Goal: Task Accomplishment & Management: Manage account settings

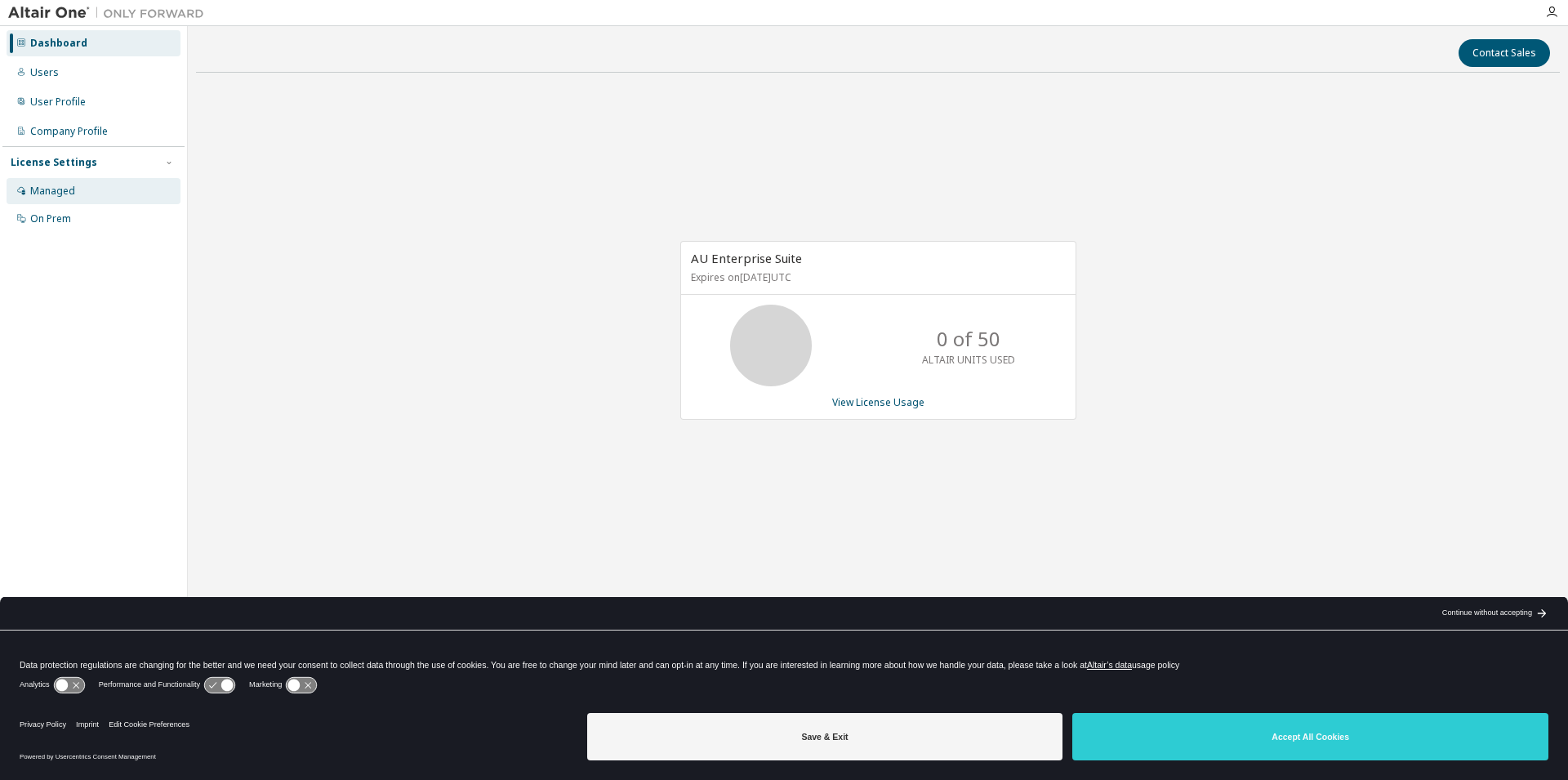
click at [48, 193] on div "Managed" at bounding box center [52, 191] width 45 height 13
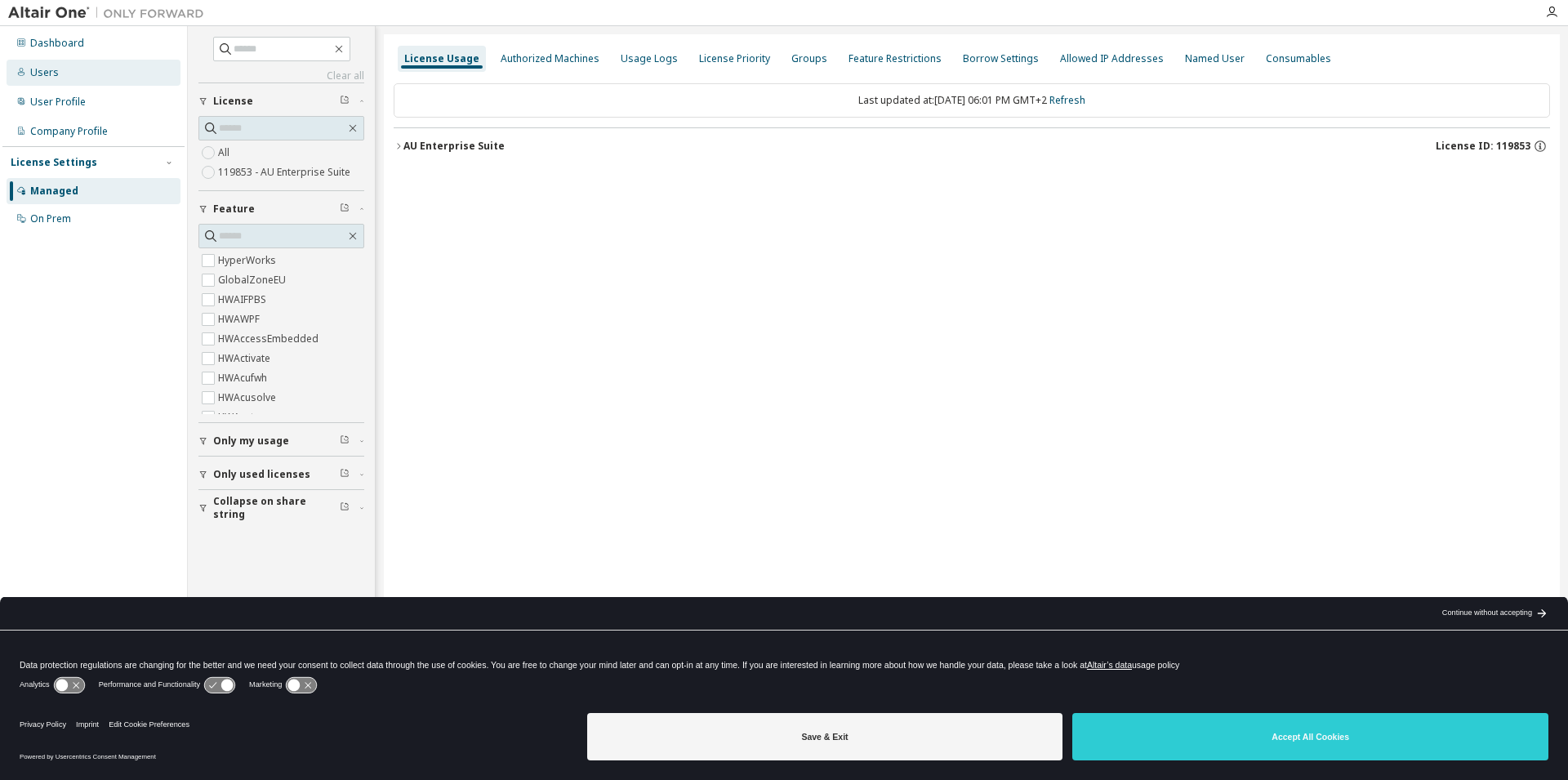
click at [44, 65] on div "Users" at bounding box center [93, 72] width 174 height 26
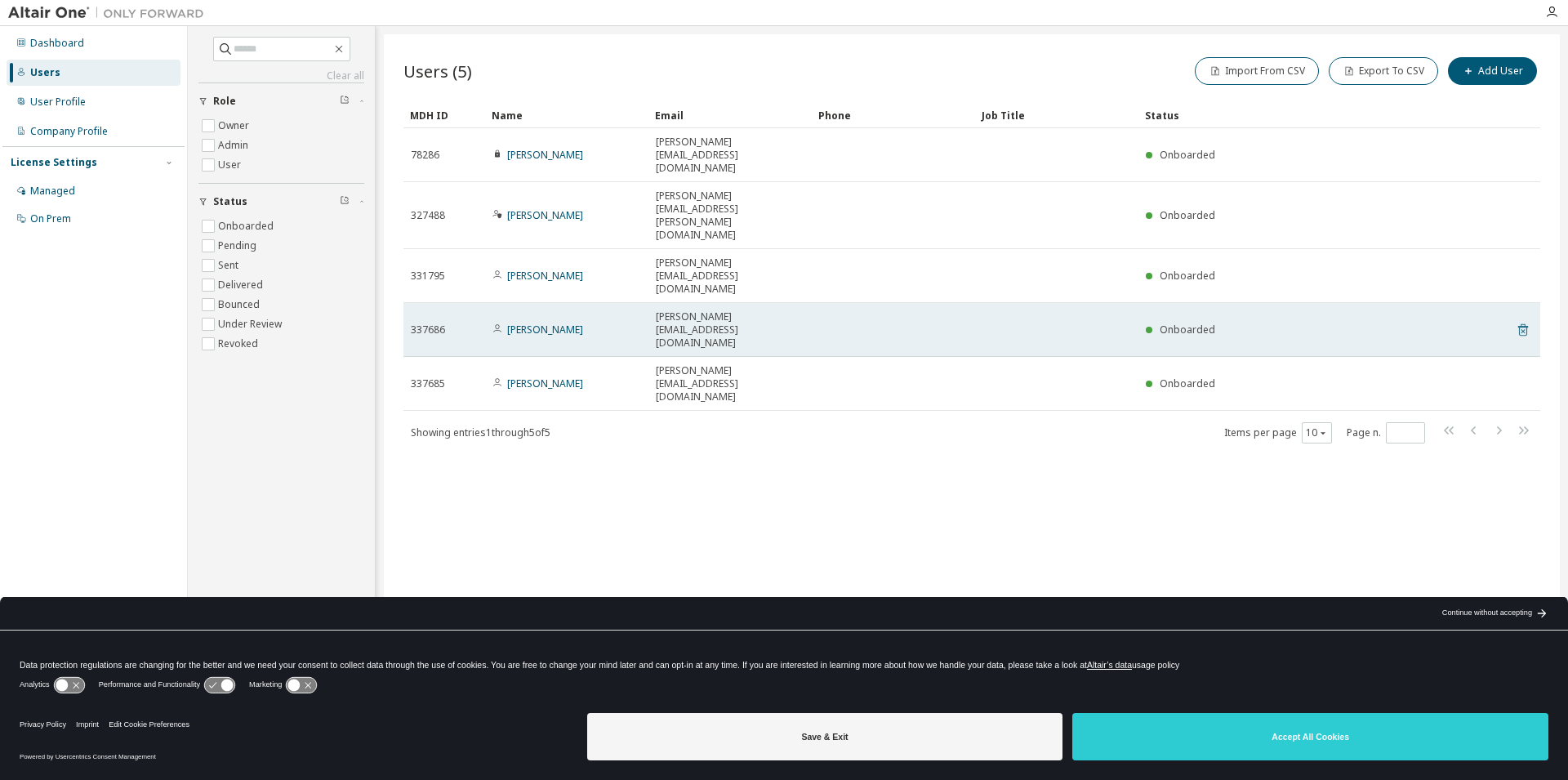
click at [1525, 329] on icon at bounding box center [1523, 331] width 5 height 5
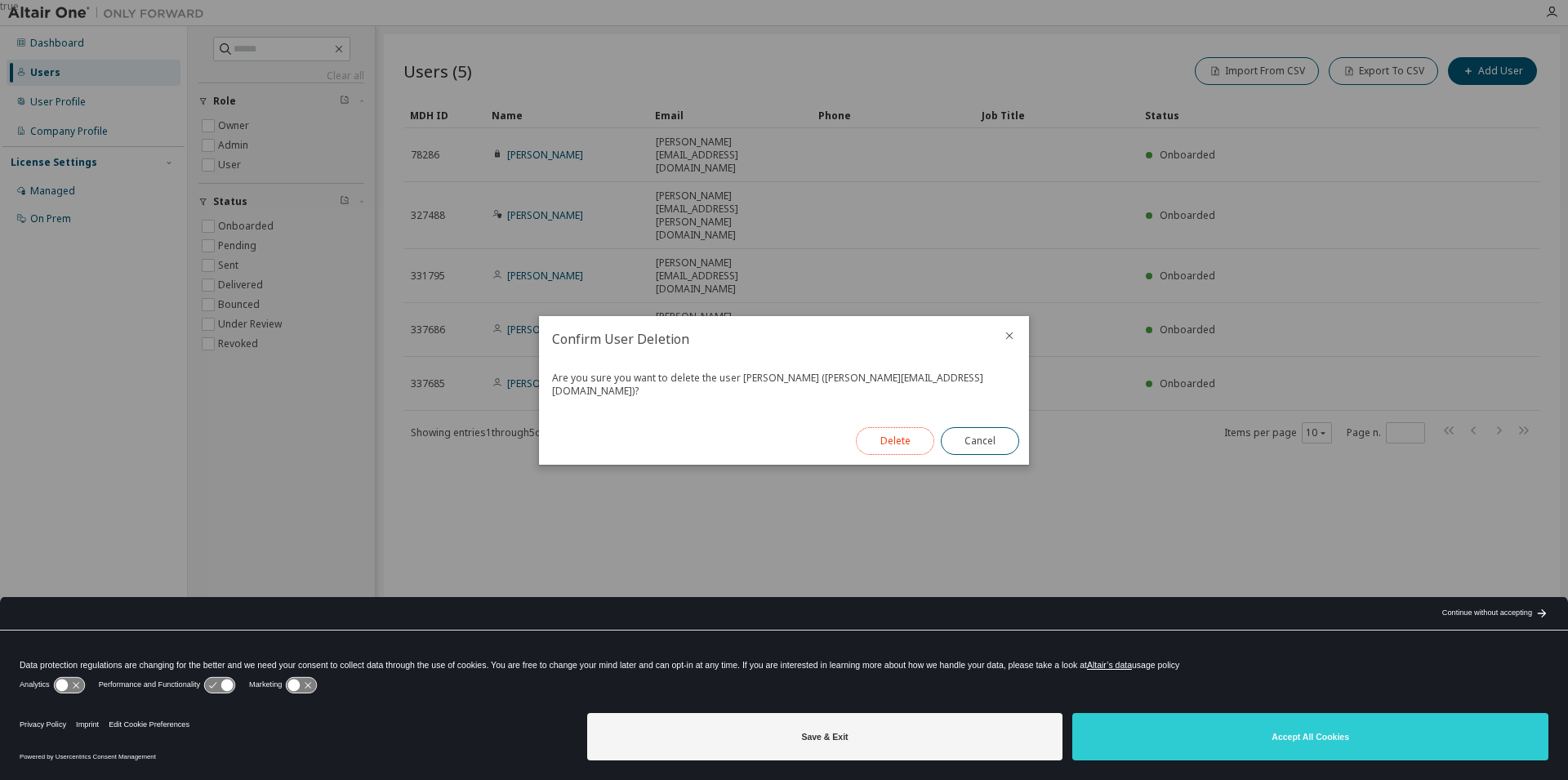
click at [879, 432] on button "Delete" at bounding box center [895, 441] width 79 height 28
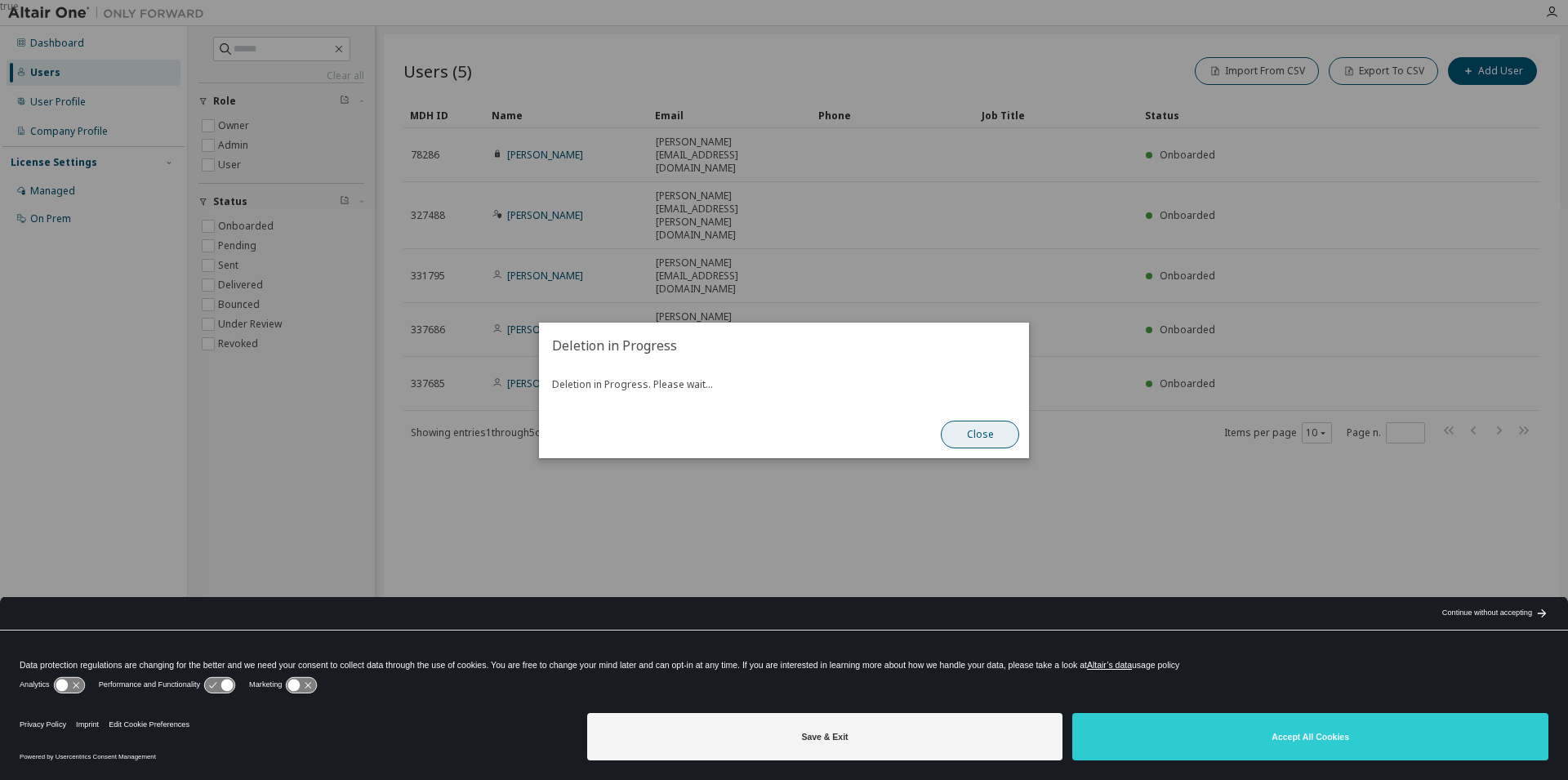
click at [960, 440] on button "Close" at bounding box center [980, 434] width 79 height 28
click at [976, 428] on button "Close" at bounding box center [980, 434] width 79 height 28
click at [993, 436] on button "Close" at bounding box center [980, 434] width 79 height 28
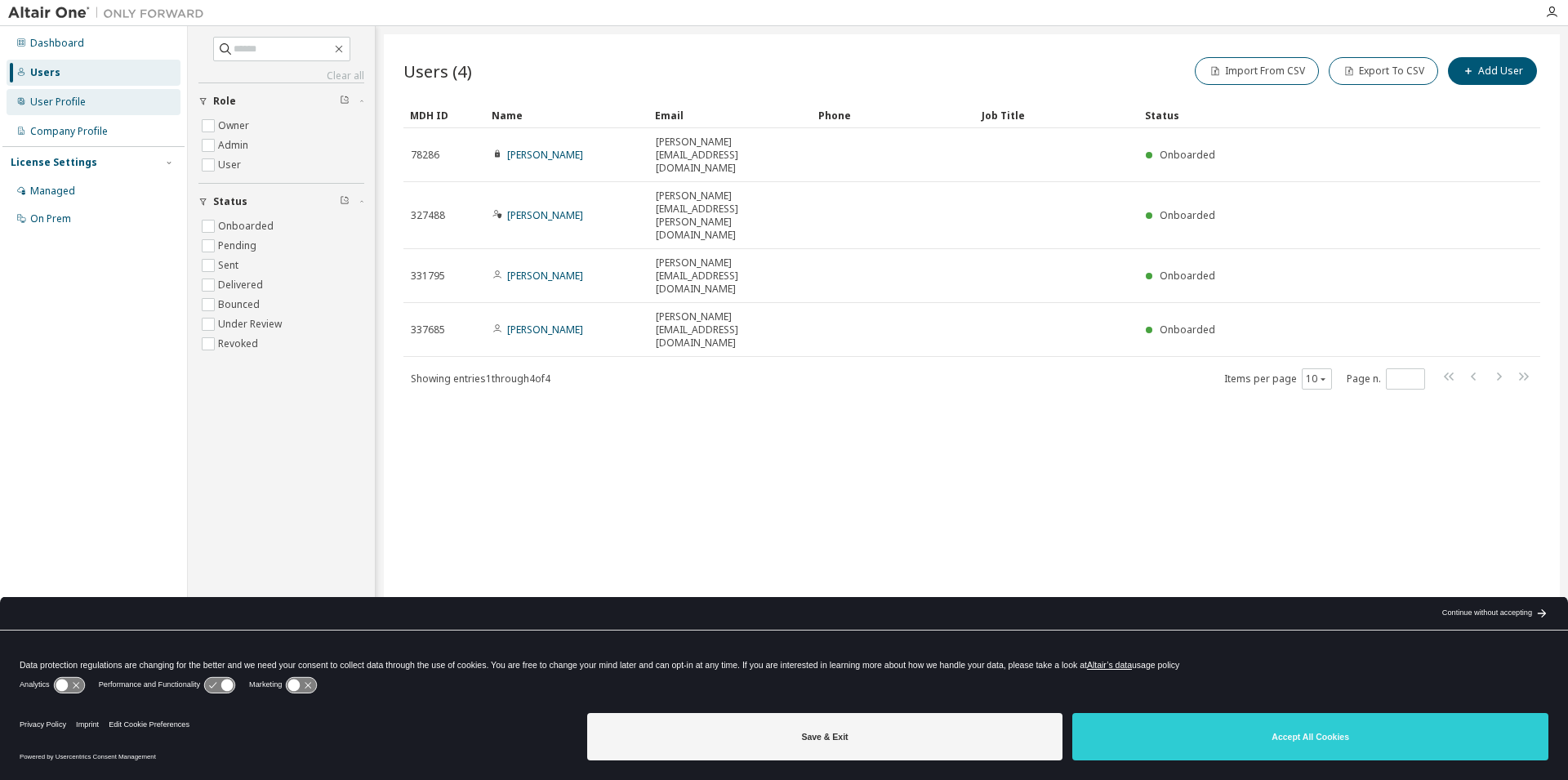
click at [49, 103] on div "User Profile" at bounding box center [57, 102] width 55 height 13
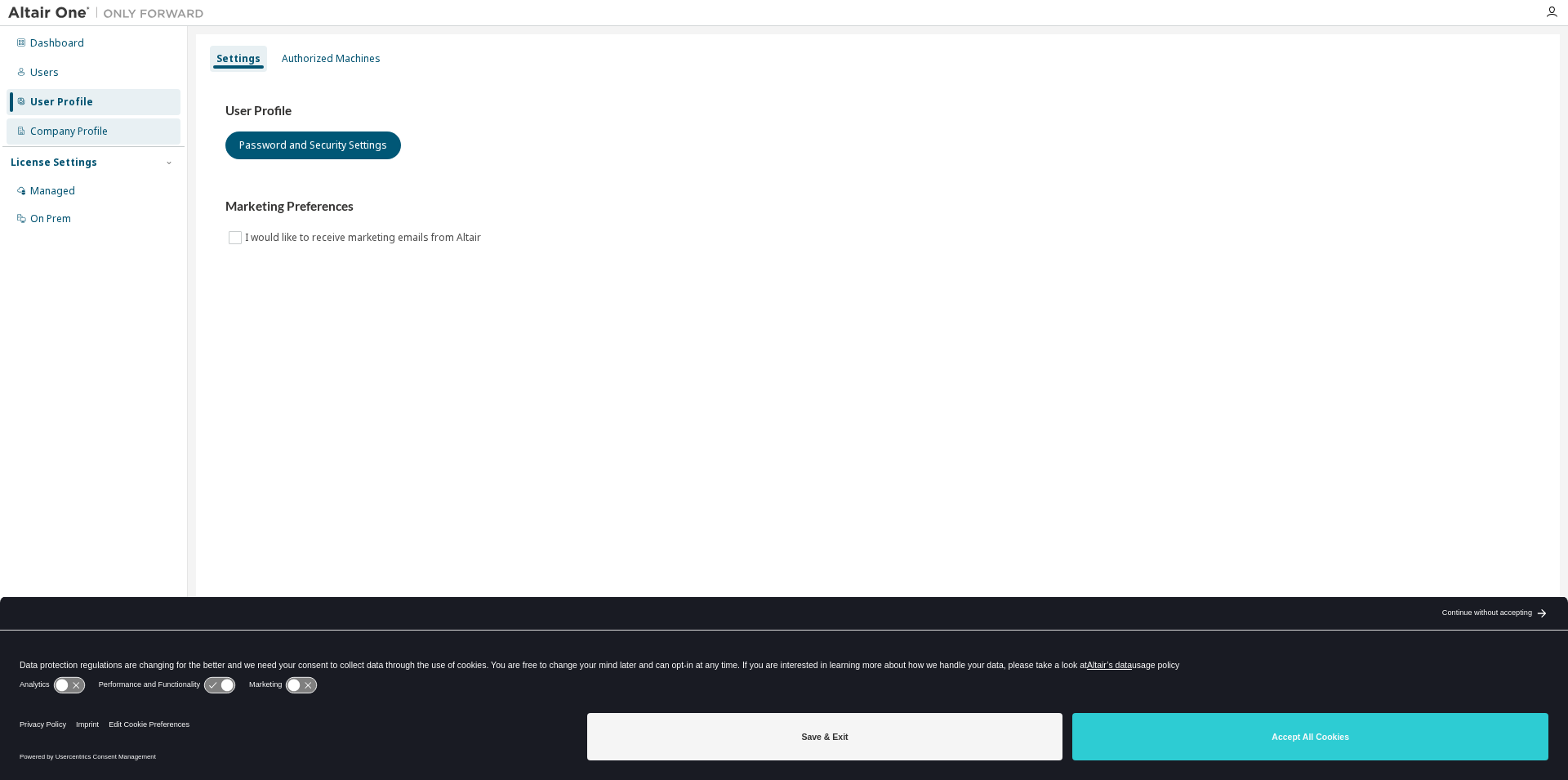
click at [45, 132] on div "Company Profile" at bounding box center [69, 131] width 78 height 13
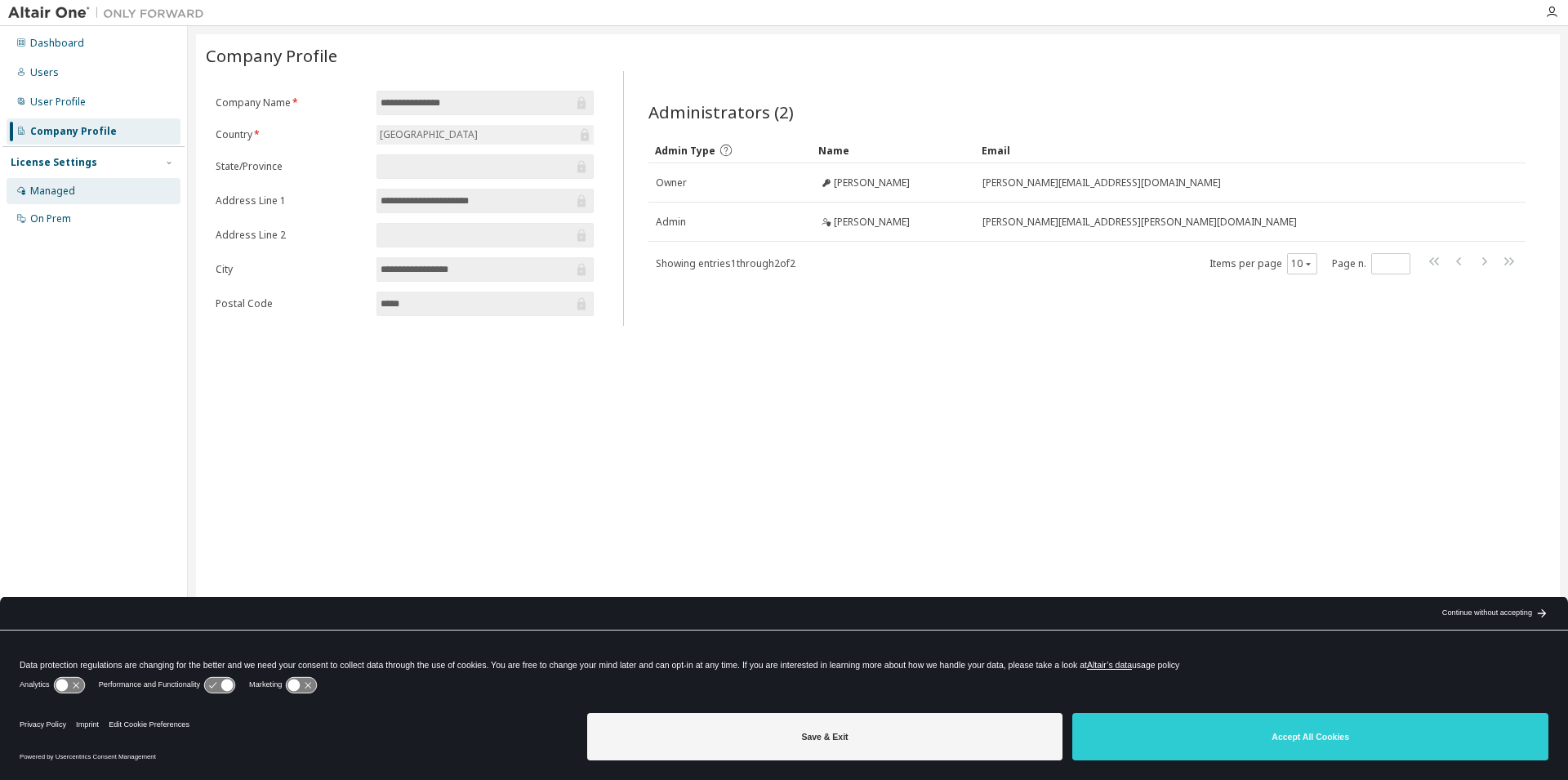
click at [65, 186] on div "Managed" at bounding box center [52, 191] width 45 height 13
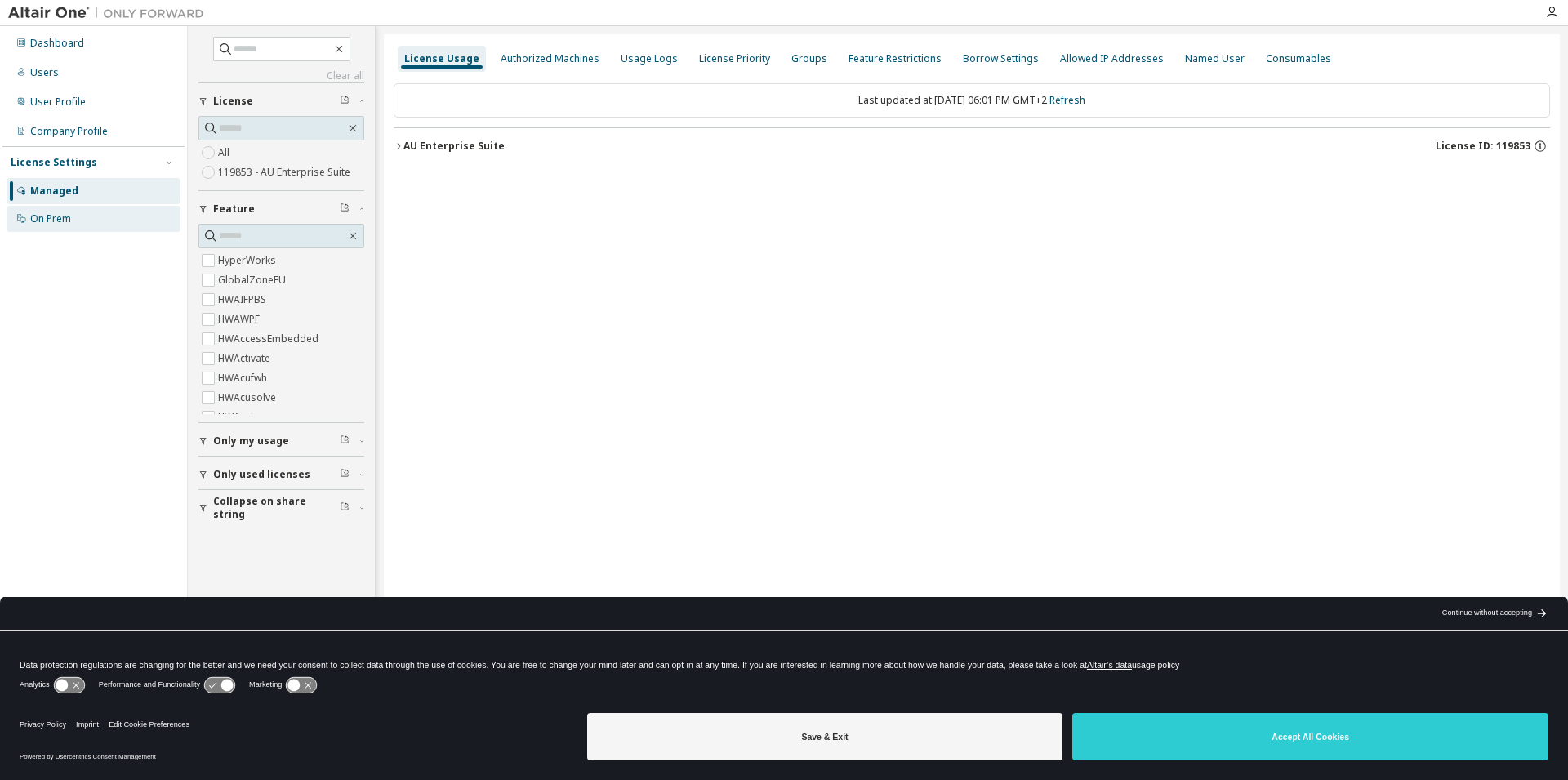
click at [50, 222] on div "On Prem" at bounding box center [50, 219] width 41 height 13
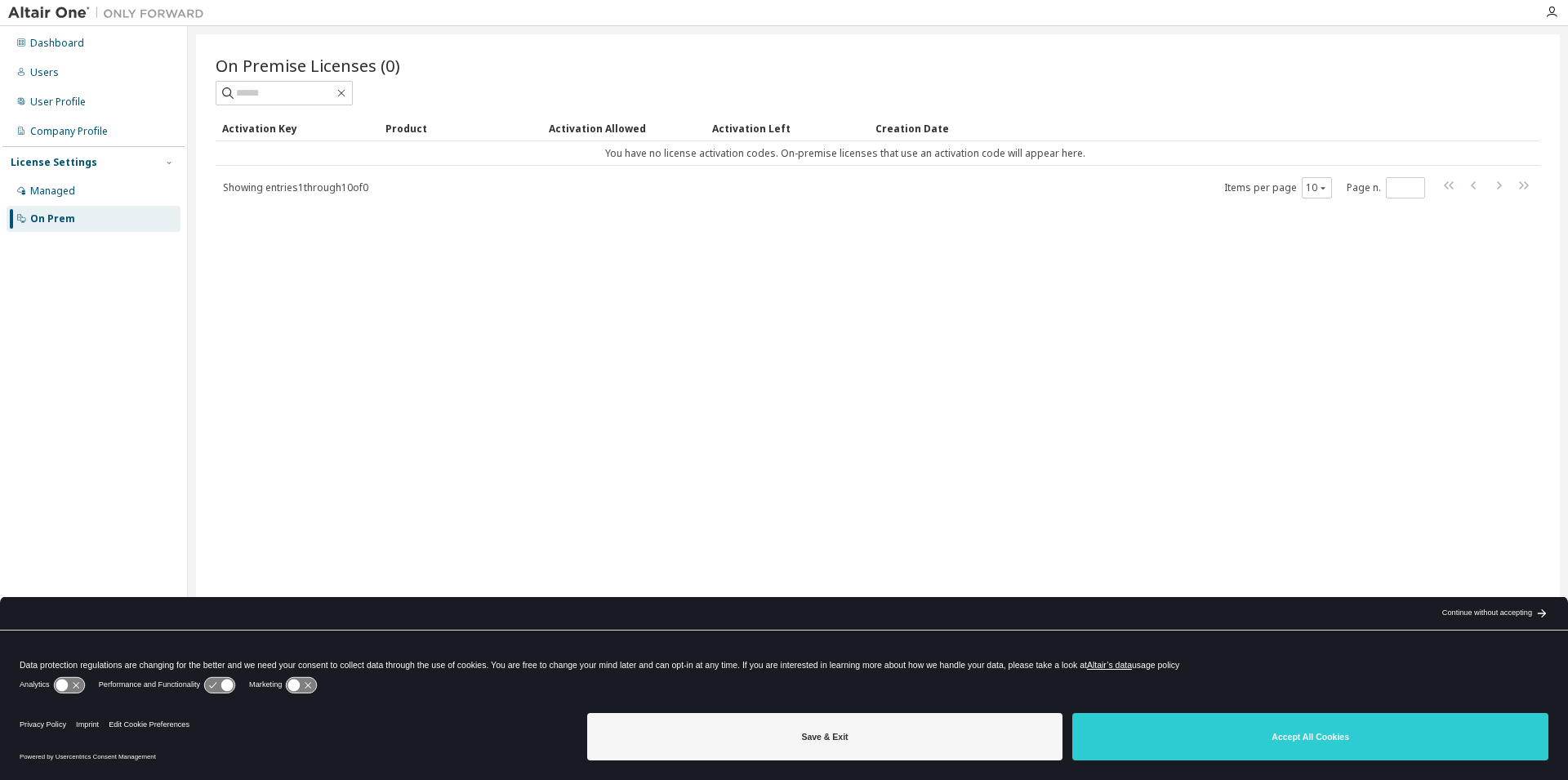
click at [52, 164] on div "License Settings" at bounding box center [54, 162] width 87 height 13
click at [168, 161] on icon "button" at bounding box center [168, 162] width 10 height 10
click at [38, 34] on div "Dashboard" at bounding box center [93, 43] width 174 height 26
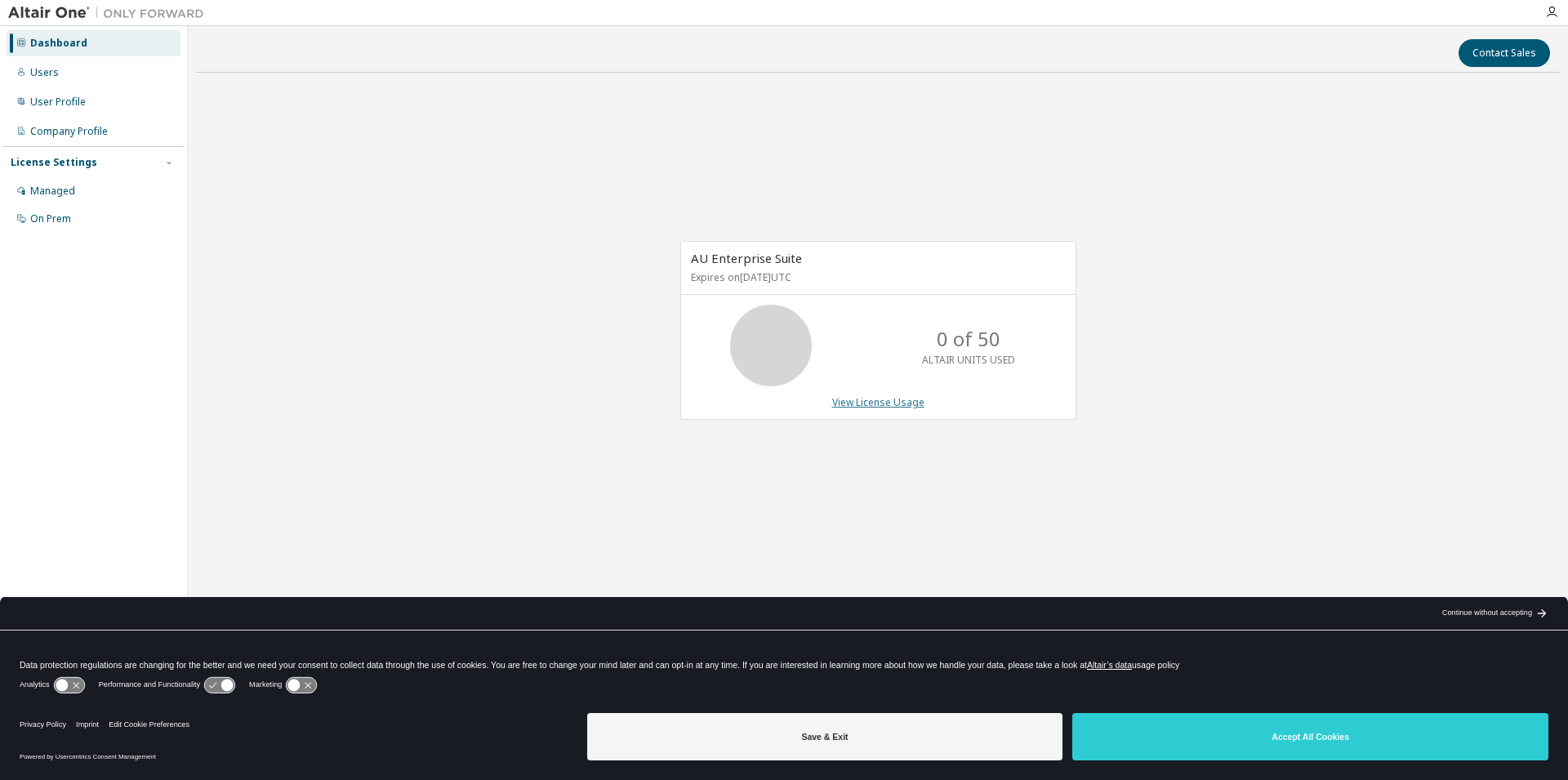
click at [853, 403] on link "View License Usage" at bounding box center [879, 402] width 92 height 14
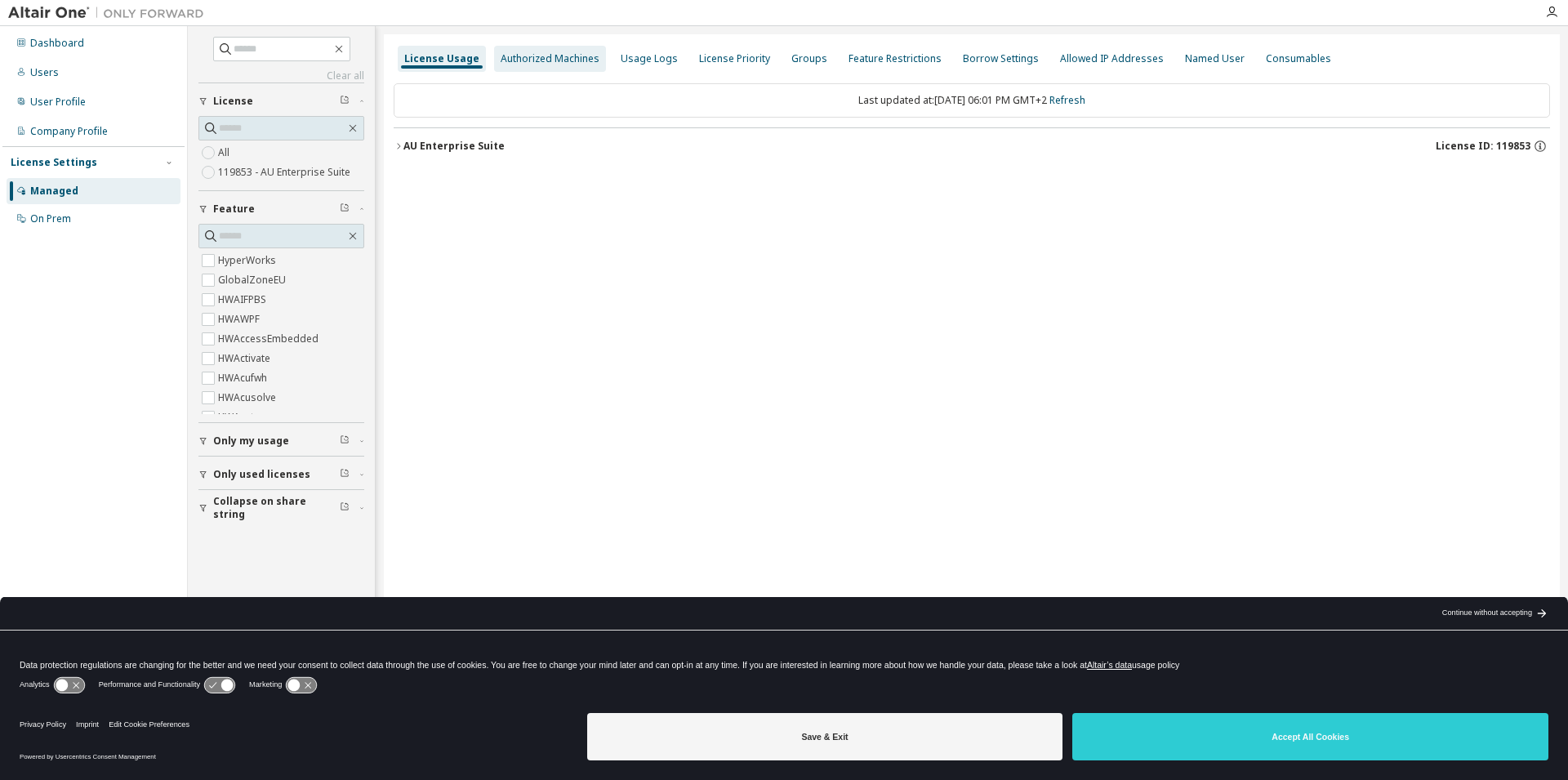
click at [541, 55] on div "Authorized Machines" at bounding box center [549, 59] width 99 height 13
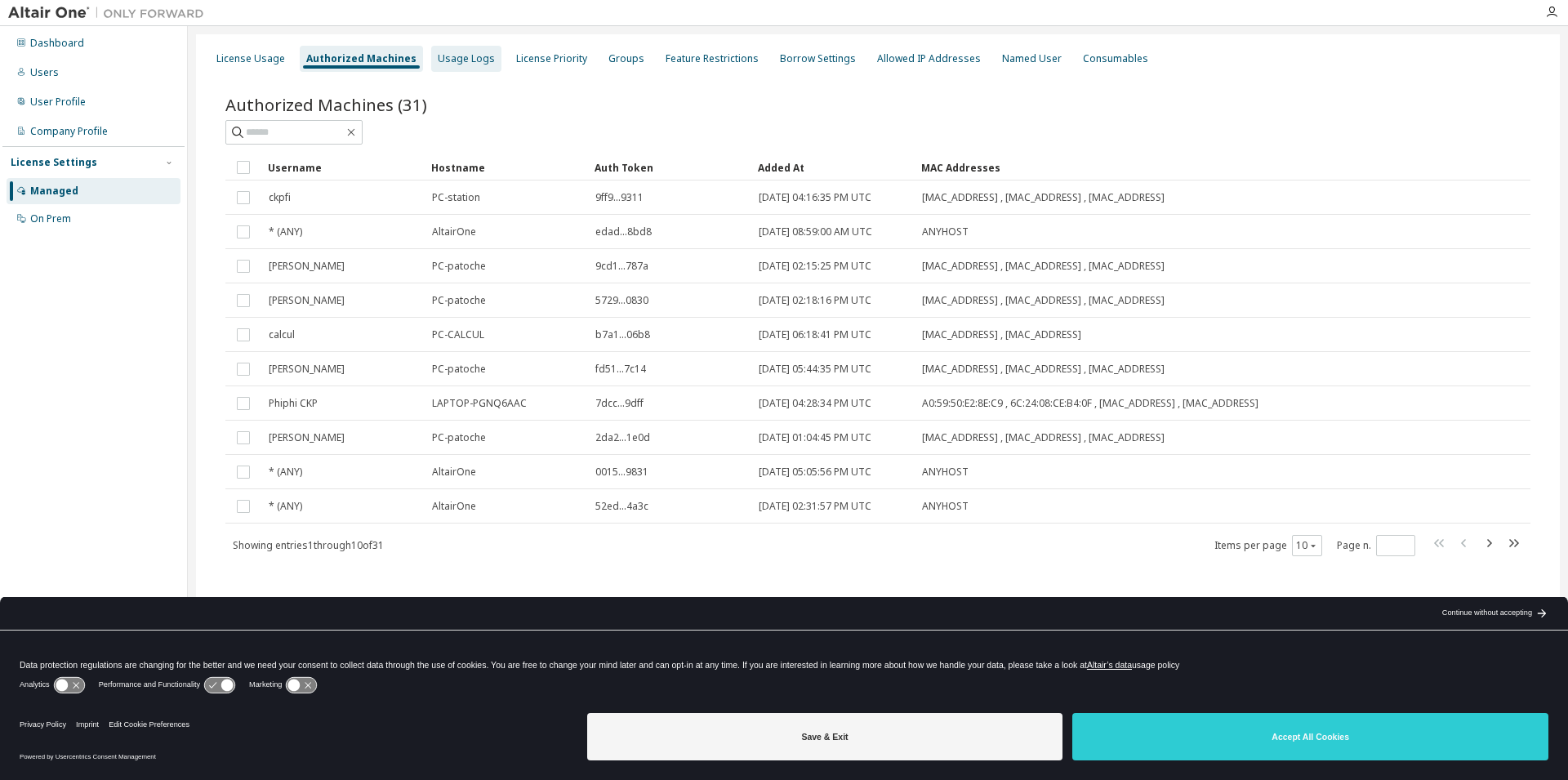
click at [440, 62] on div "Usage Logs" at bounding box center [466, 59] width 57 height 13
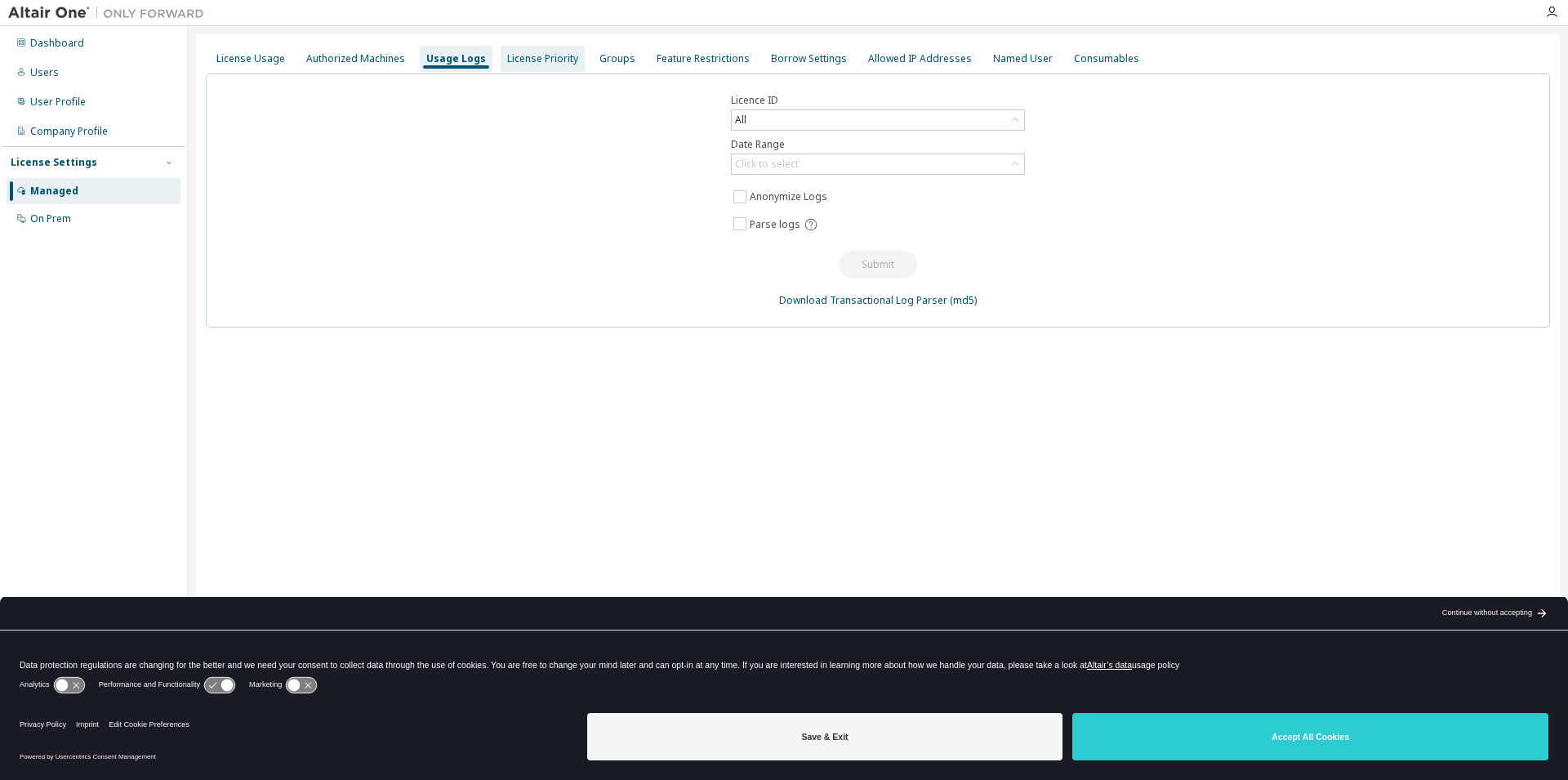
click at [532, 63] on div "License Priority" at bounding box center [543, 59] width 71 height 13
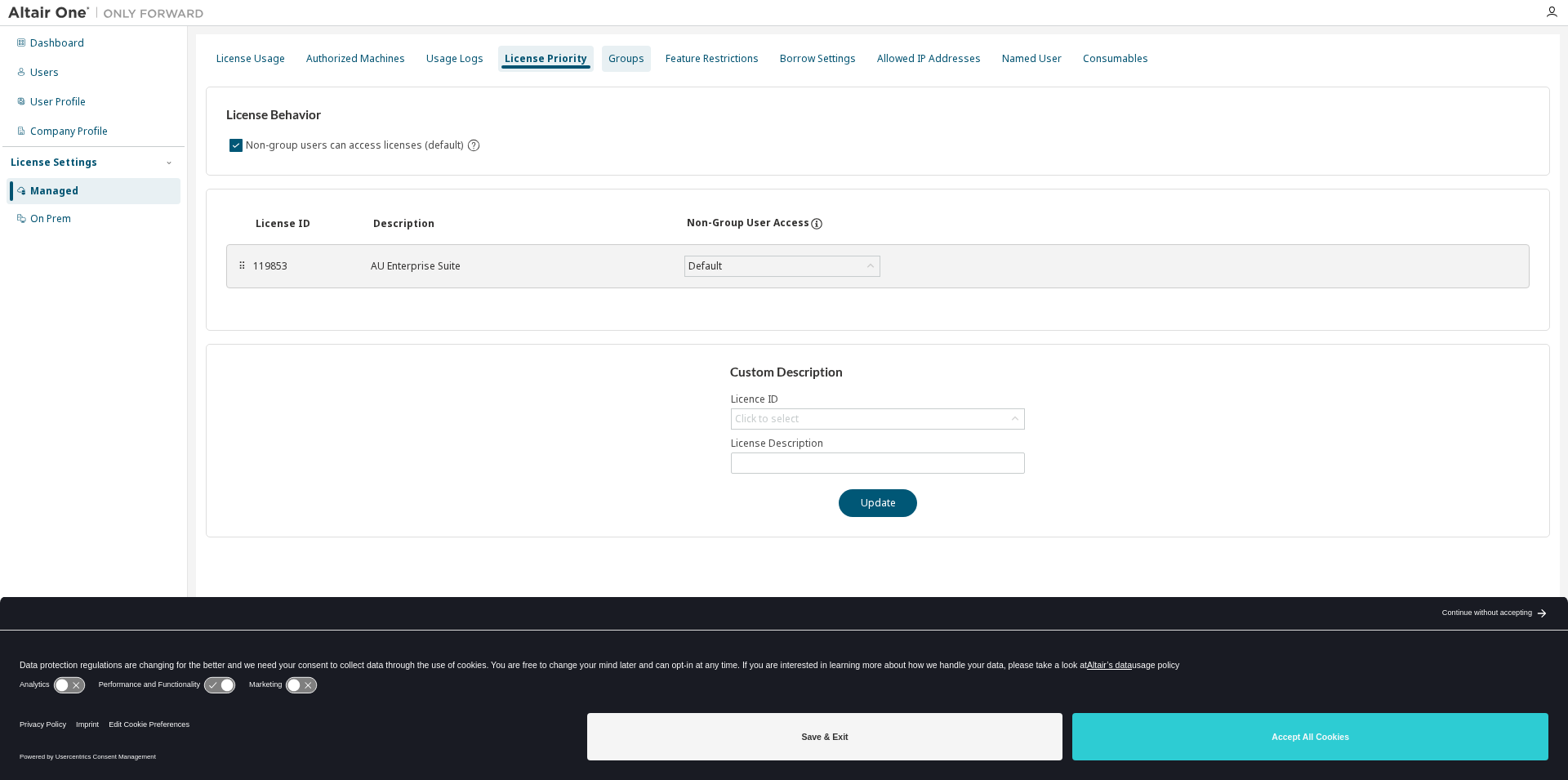
click at [608, 54] on div "Groups" at bounding box center [626, 59] width 36 height 13
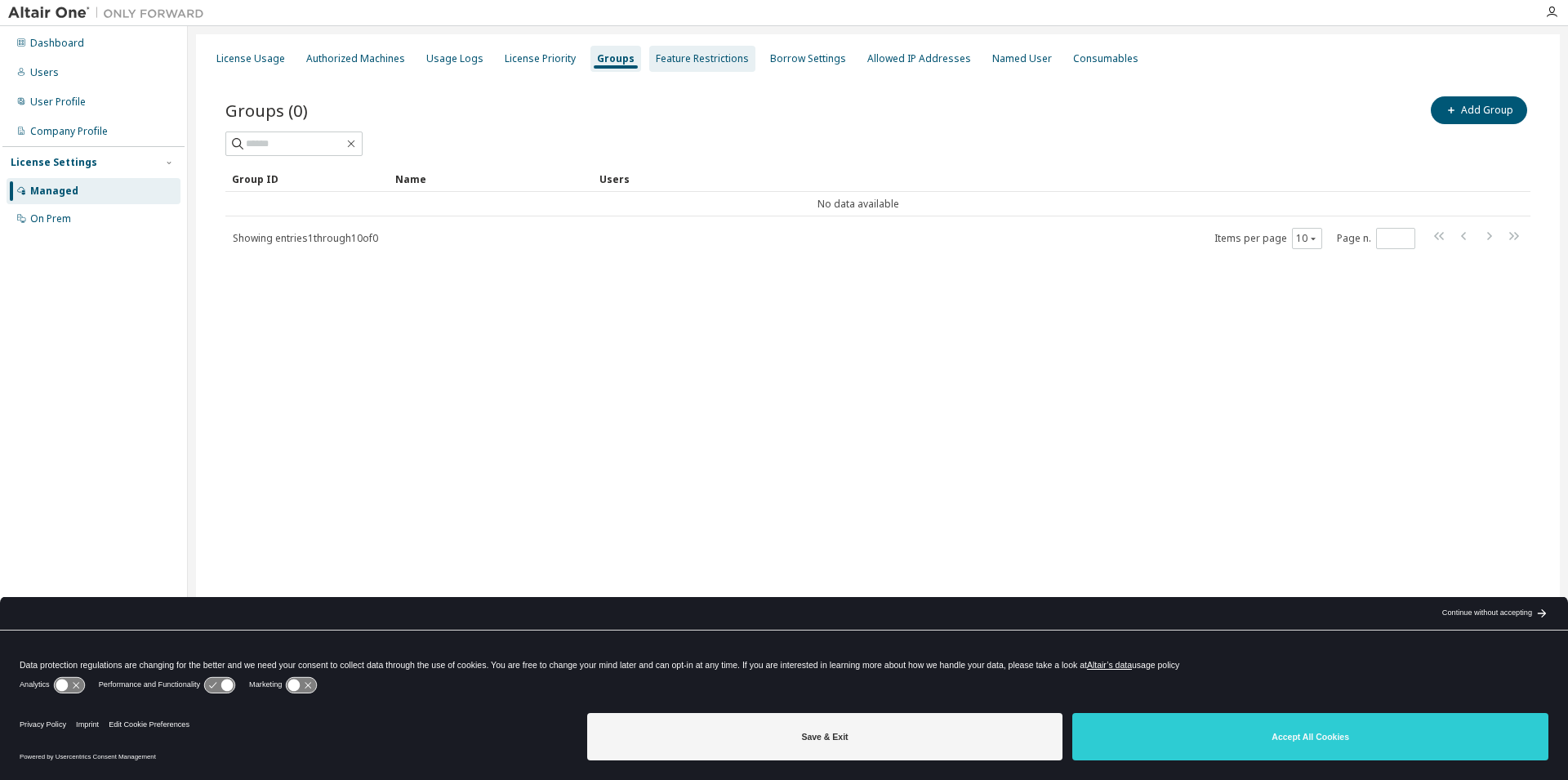
click at [676, 63] on div "Feature Restrictions" at bounding box center [702, 59] width 93 height 13
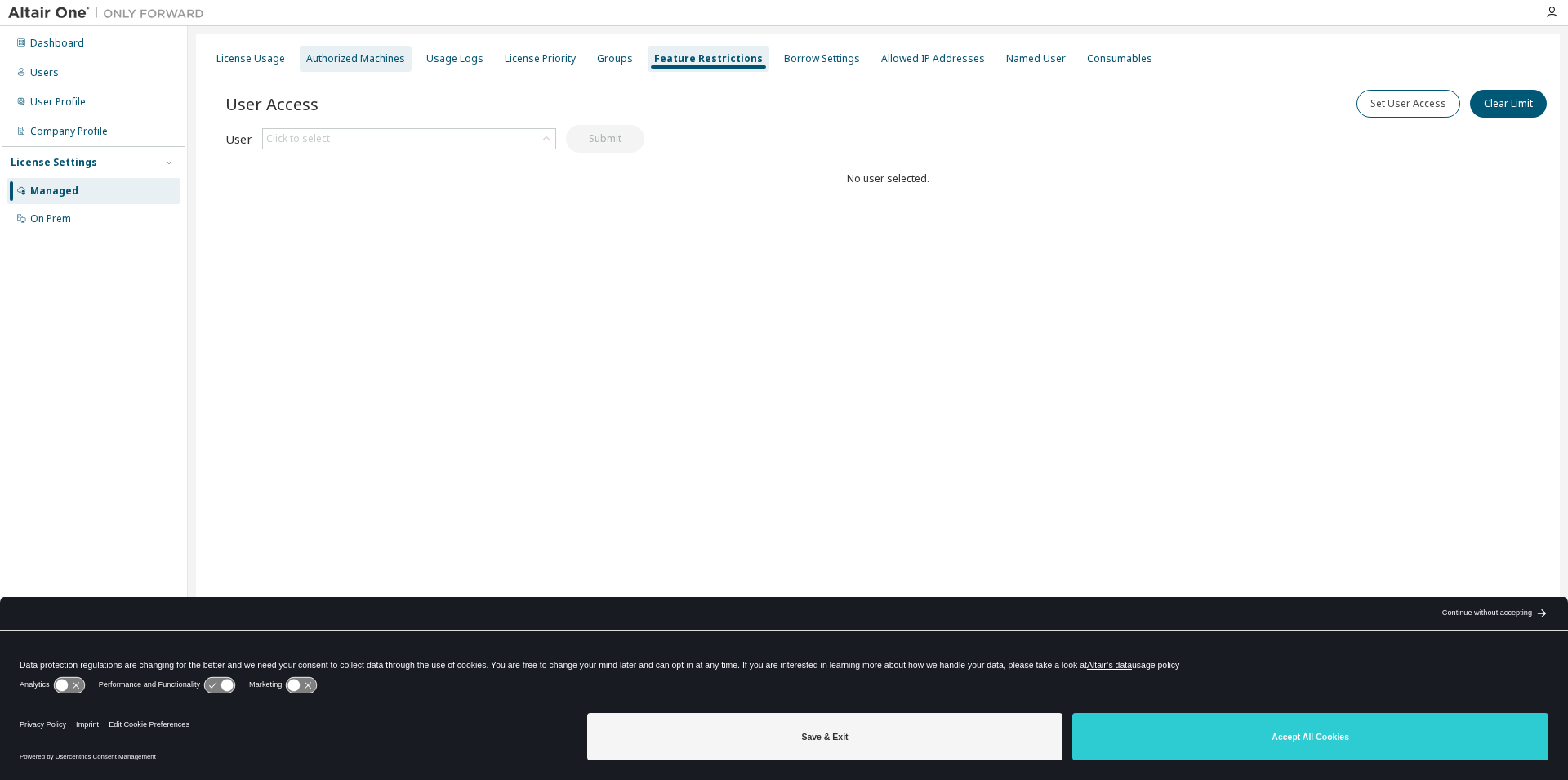
click at [363, 52] on div "Authorized Machines" at bounding box center [356, 59] width 112 height 26
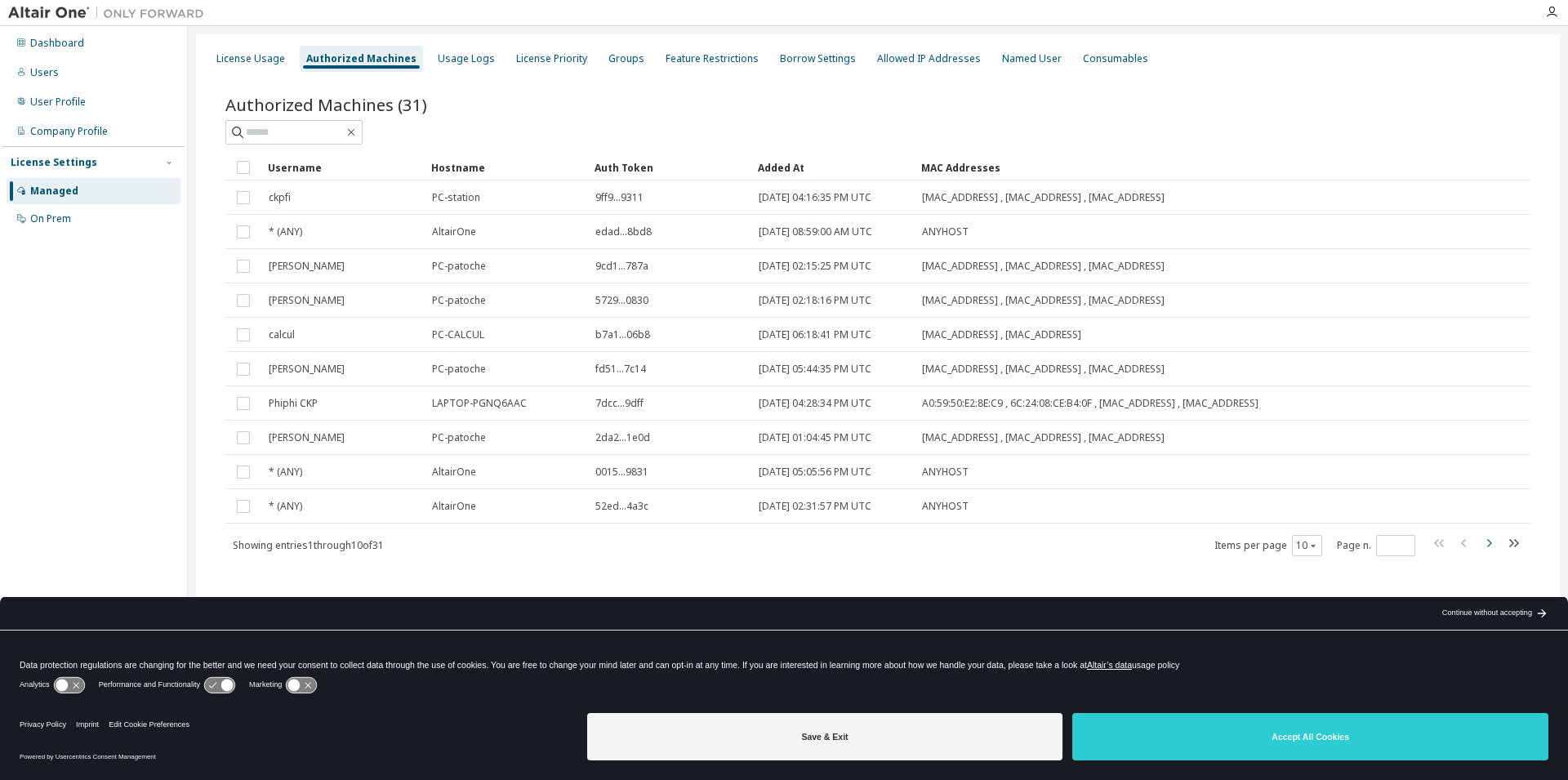
click at [1490, 549] on icon "button" at bounding box center [1489, 543] width 20 height 20
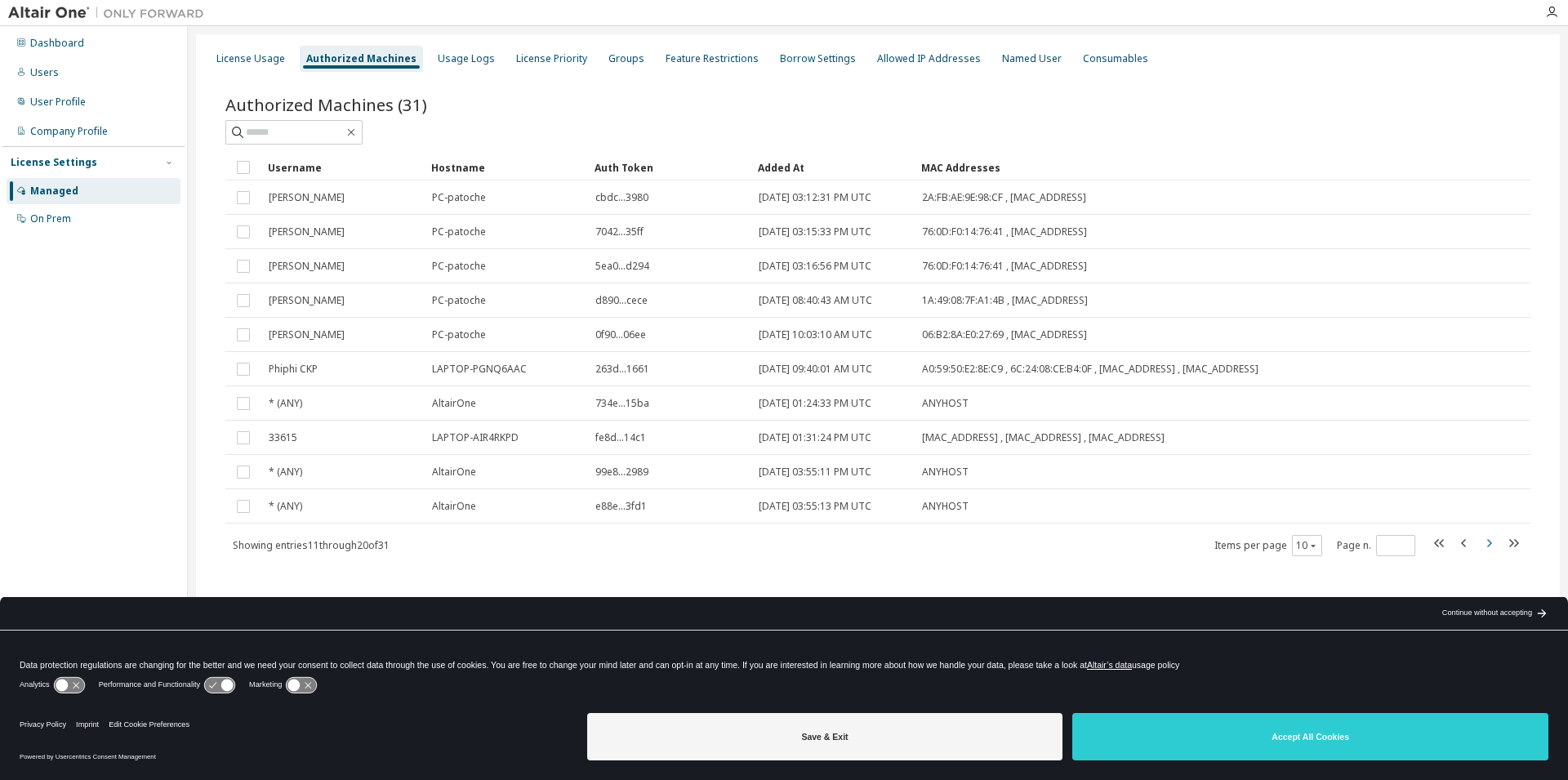
click at [1494, 542] on icon "button" at bounding box center [1489, 543] width 20 height 20
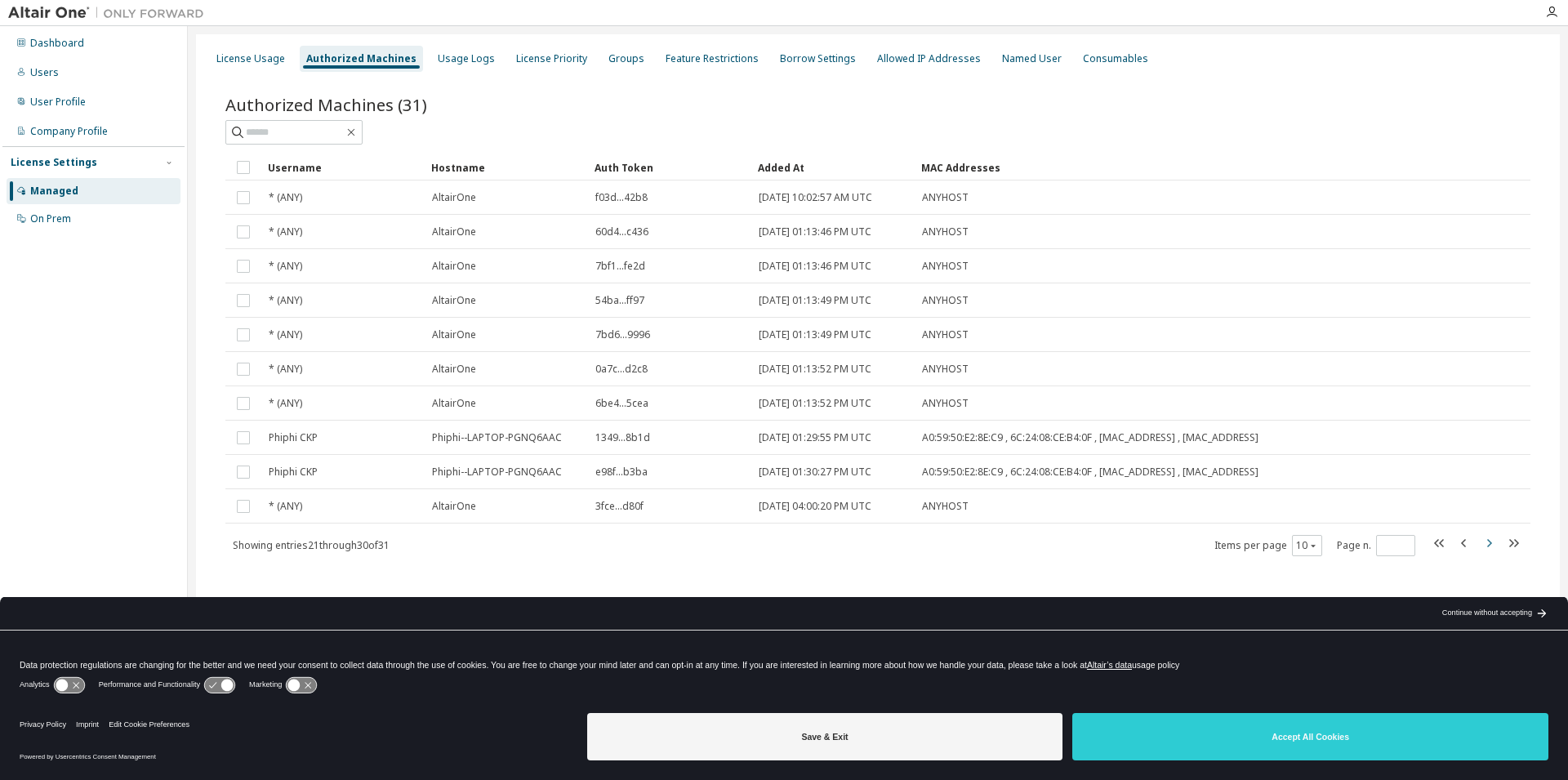
click at [1492, 541] on icon "button" at bounding box center [1489, 543] width 20 height 20
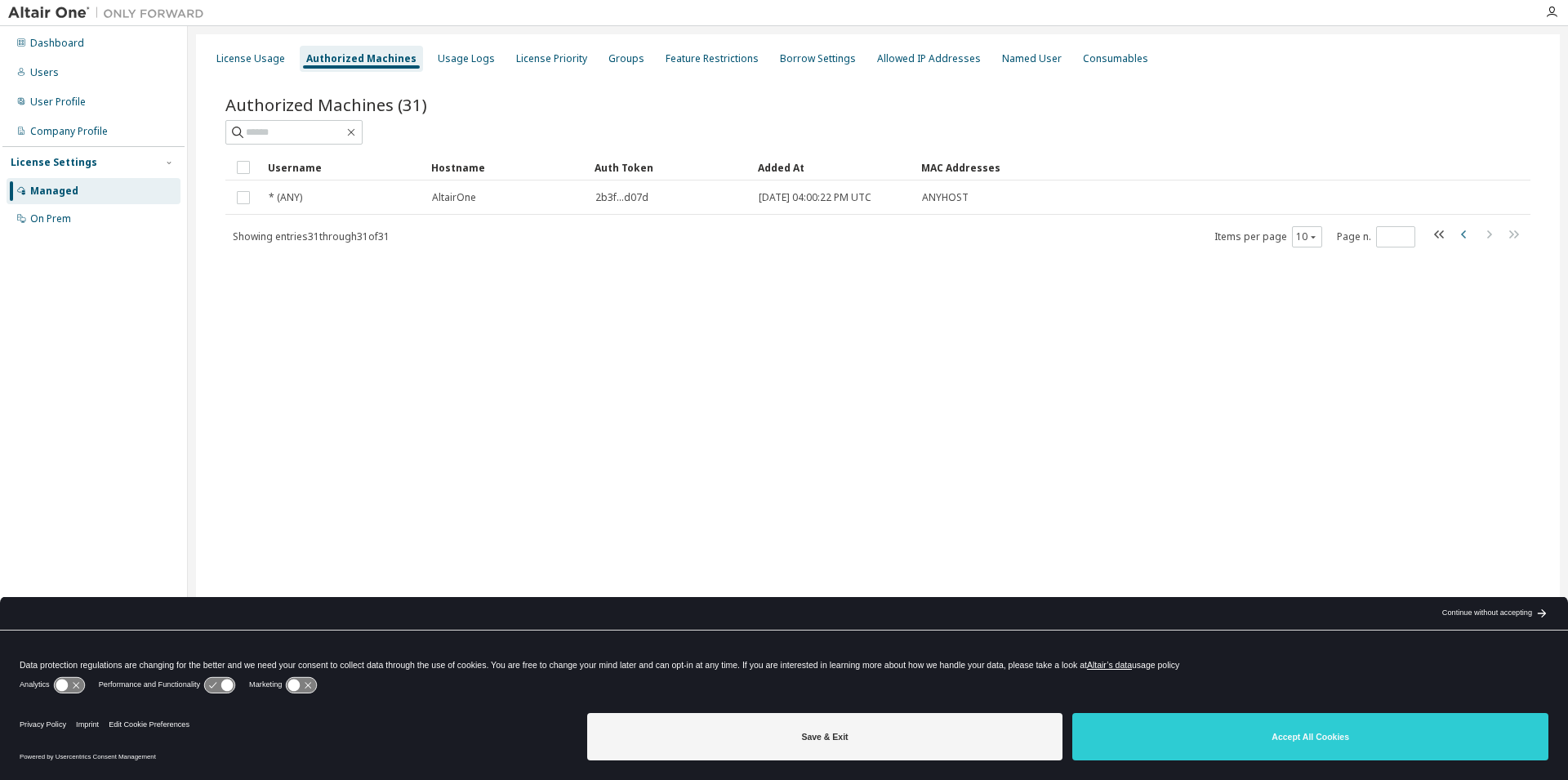
click at [1463, 232] on icon "button" at bounding box center [1464, 234] width 20 height 20
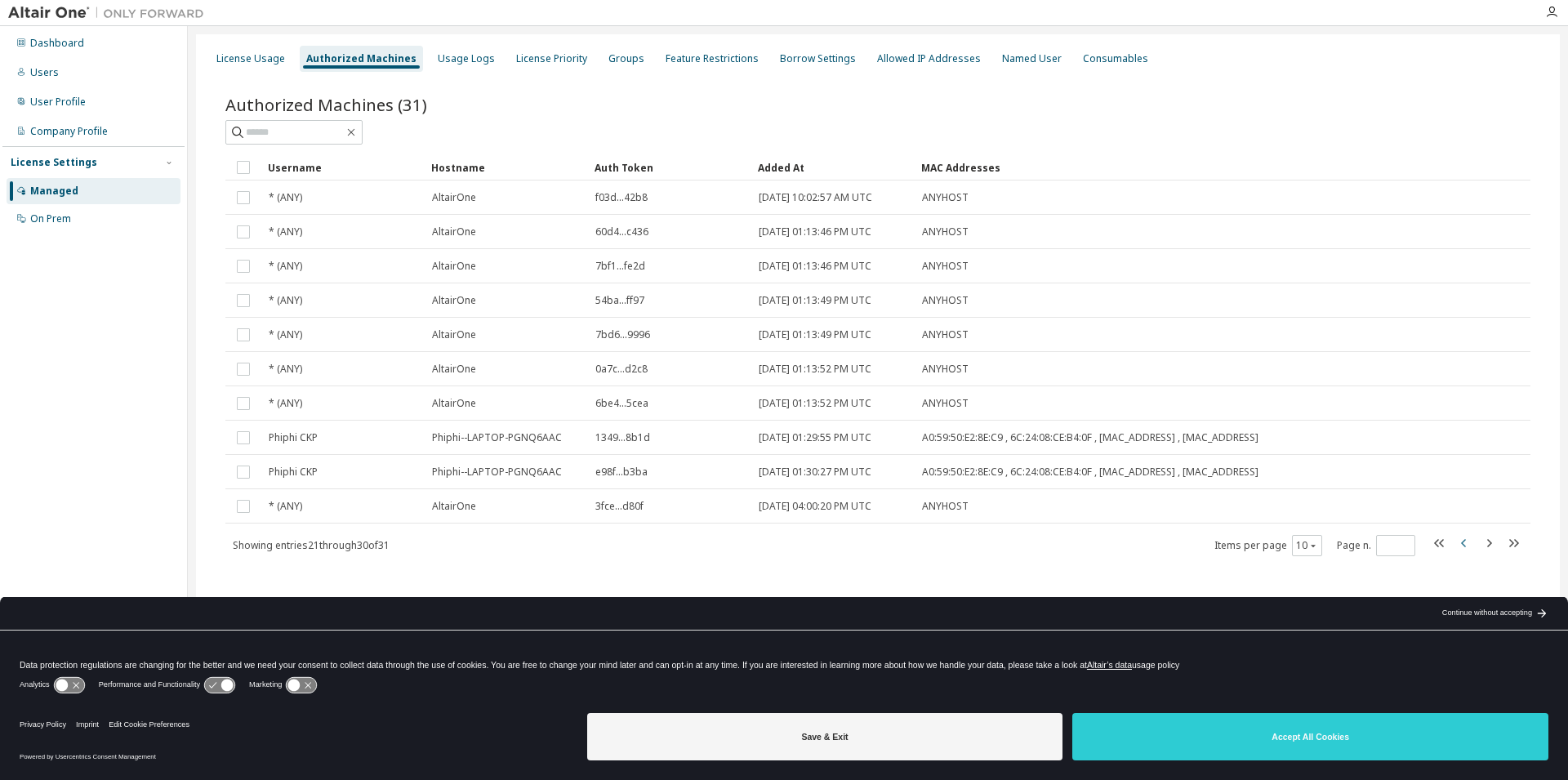
click at [1466, 541] on icon "button" at bounding box center [1464, 543] width 20 height 20
type input "*"
